Goal: Find contact information: Obtain details needed to contact an individual or organization

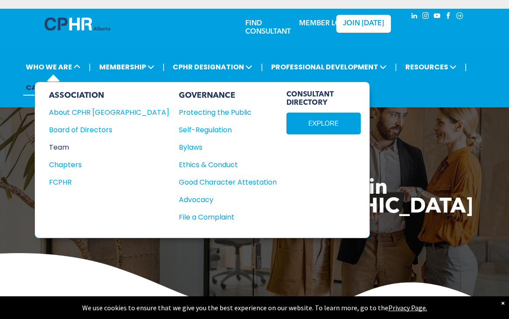
click at [63, 145] on div "Team" at bounding box center [103, 147] width 108 height 11
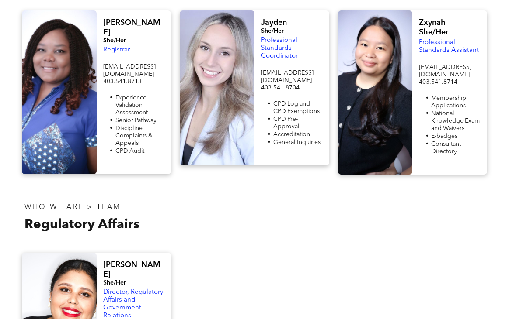
scroll to position [306, 0]
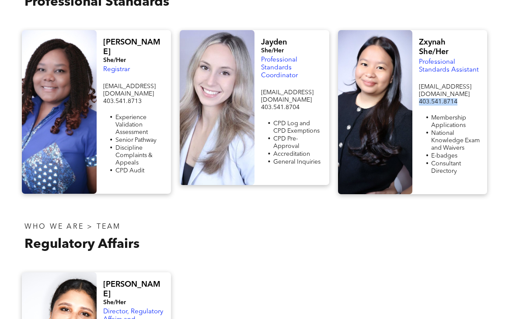
drag, startPoint x: 419, startPoint y: 94, endPoint x: 458, endPoint y: 95, distance: 39.8
click at [458, 98] on p "403.541.8714" at bounding box center [450, 101] width 62 height 7
drag, startPoint x: 436, startPoint y: 93, endPoint x: 460, endPoint y: 85, distance: 25.7
click at [460, 85] on span "[EMAIL_ADDRESS][DOMAIN_NAME]" at bounding box center [445, 91] width 52 height 14
drag, startPoint x: 461, startPoint y: 86, endPoint x: 416, endPoint y: 87, distance: 45.0
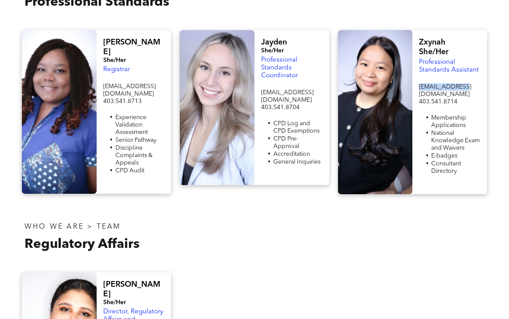
click at [416, 87] on div "Zxynah She/Her Professional Standards Assistant [EMAIL_ADDRESS][DOMAIN_NAME] 40…" at bounding box center [449, 112] width 75 height 164
copy span "[EMAIL_ADDRESS][DOMAIN_NAME]"
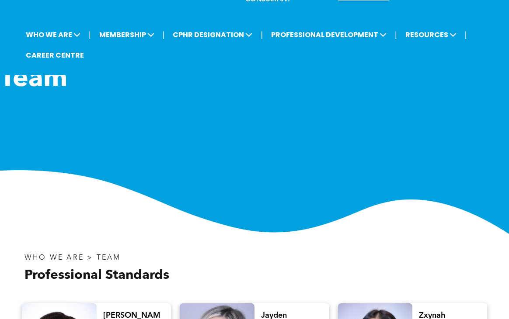
scroll to position [0, 0]
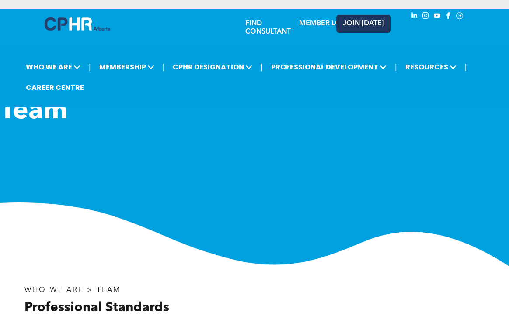
click at [348, 31] on link "JOIN [DATE]" at bounding box center [363, 24] width 55 height 18
